Goal: Task Accomplishment & Management: Manage account settings

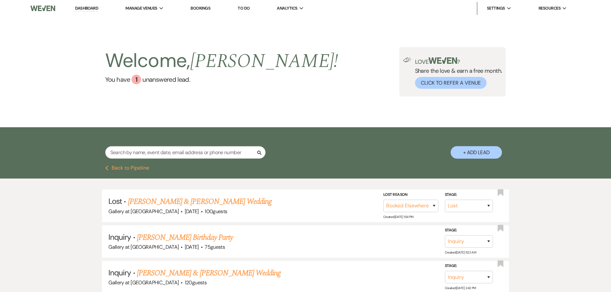
select select "8"
select select "6"
select select "2"
select select "8"
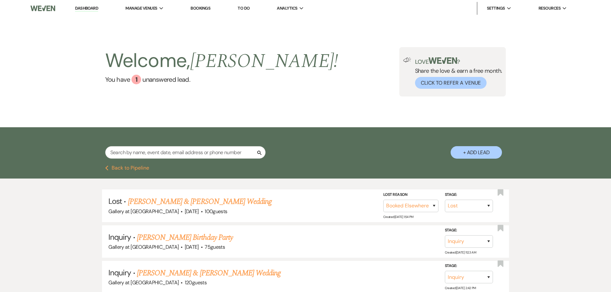
select select "5"
select select "8"
select select "6"
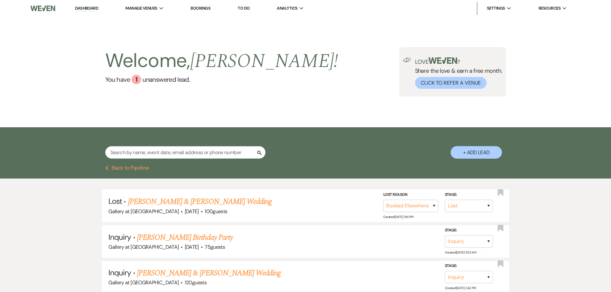
select select "8"
select select "5"
select select "8"
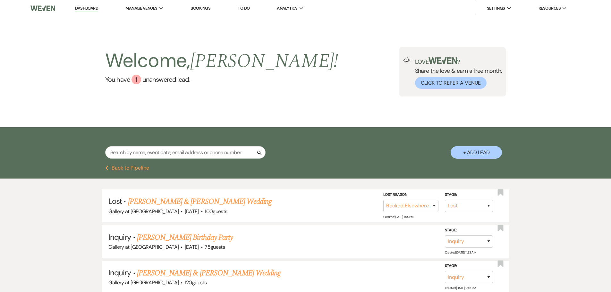
select select "8"
select select "5"
select select "8"
select select "5"
